Goal: Information Seeking & Learning: Stay updated

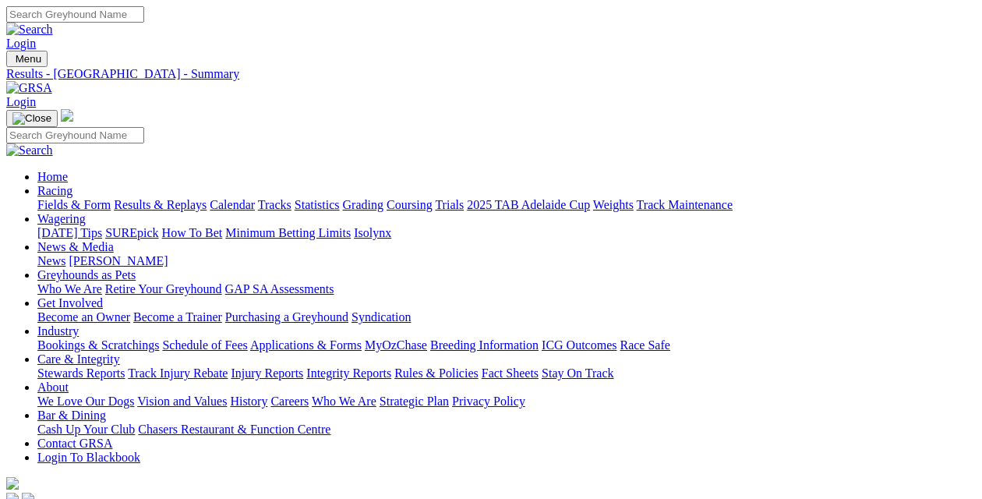
click at [162, 198] on link "Results & Replays" at bounding box center [160, 204] width 93 height 13
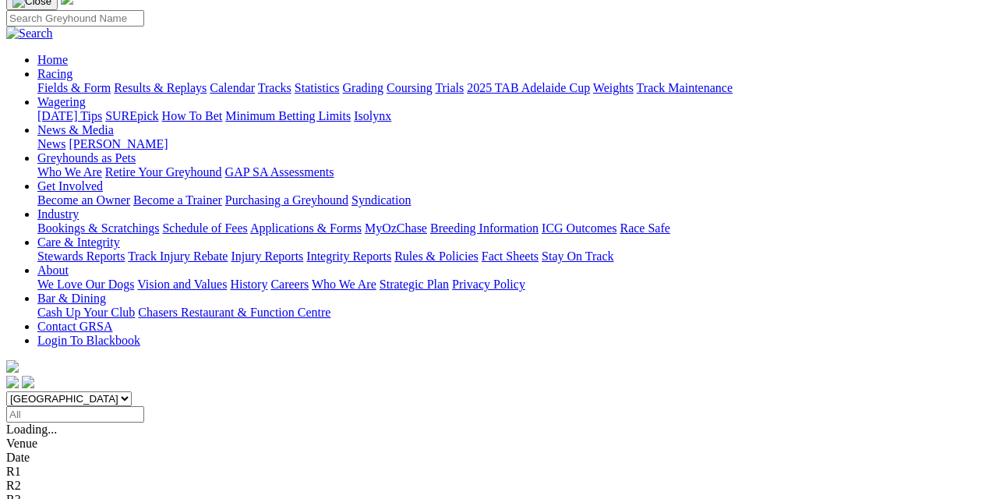
scroll to position [156, 0]
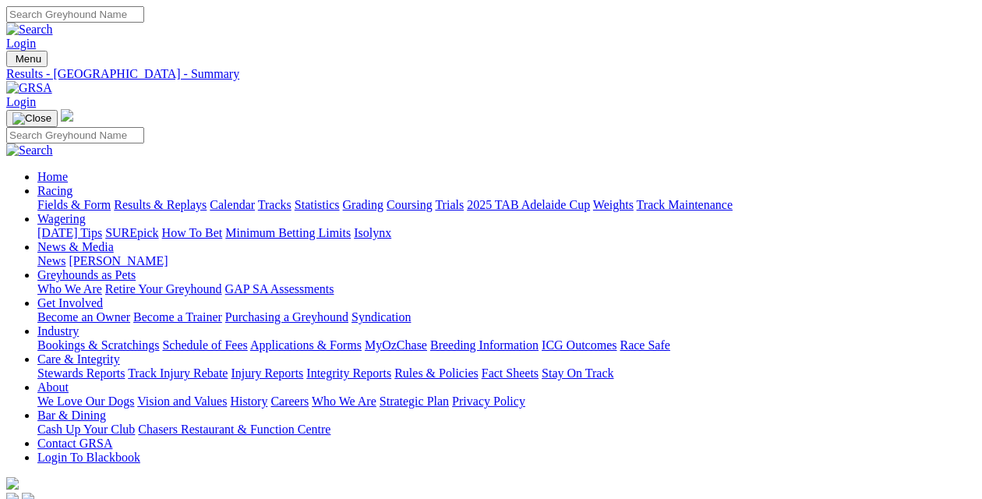
click at [46, 198] on link "Fields & Form" at bounding box center [73, 204] width 73 height 13
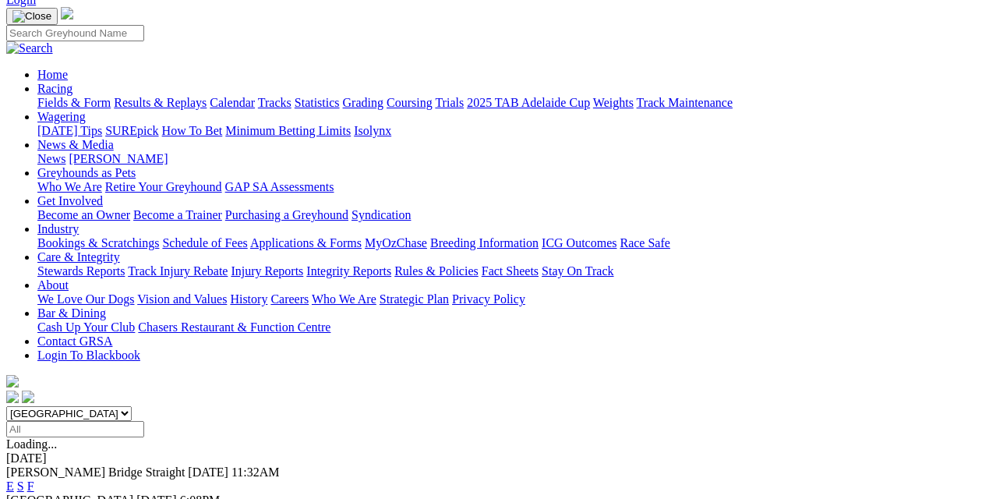
scroll to position [78, 0]
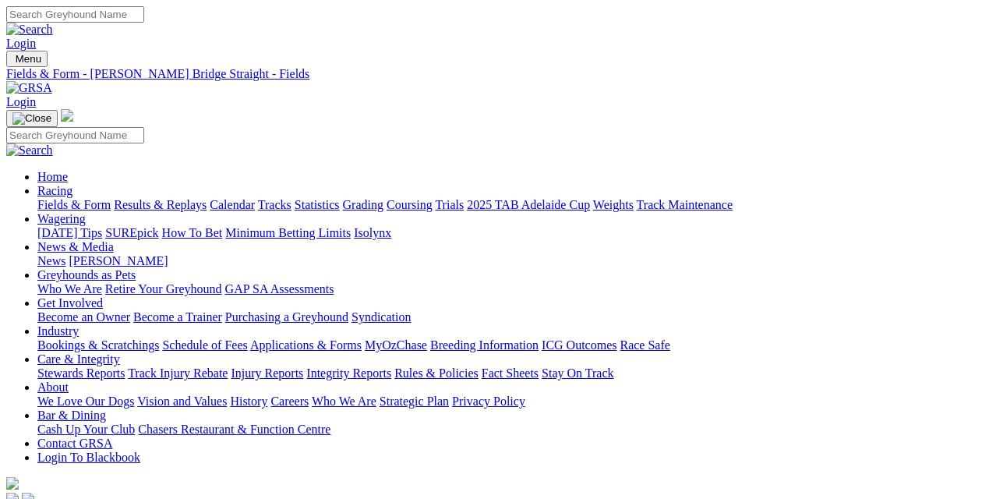
click at [51, 198] on link "Fields & Form" at bounding box center [73, 204] width 73 height 13
